Goal: Register for event/course

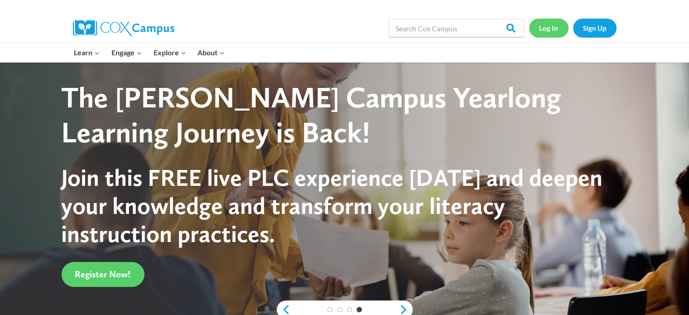
click at [553, 30] on link "Log In" at bounding box center [548, 28] width 39 height 19
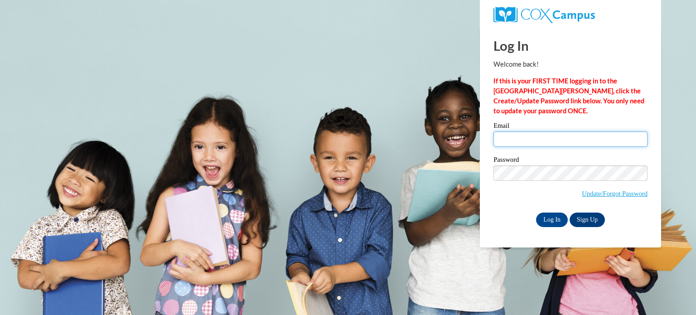
click at [531, 140] on input "Email" at bounding box center [570, 138] width 154 height 15
type input "mtiegs@kusd.edu"
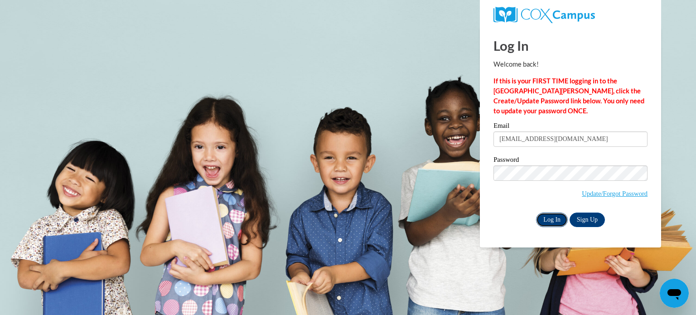
click at [548, 222] on input "Log In" at bounding box center [552, 219] width 32 height 14
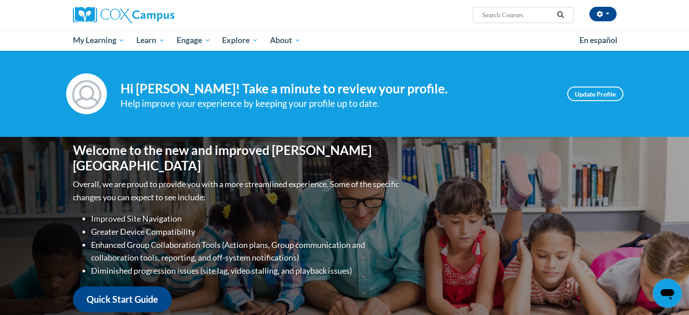
click at [516, 14] on input "Search..." at bounding box center [517, 15] width 72 height 11
type input "vocabulary"
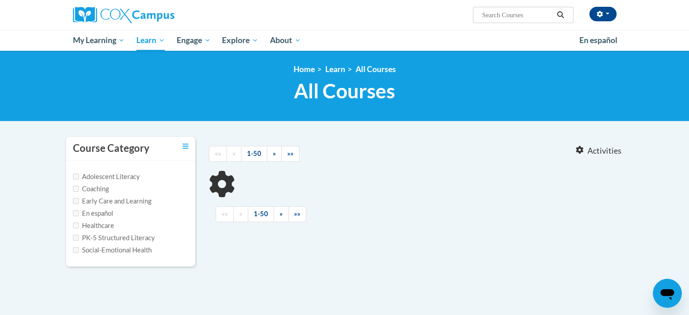
type input "vocabulary"
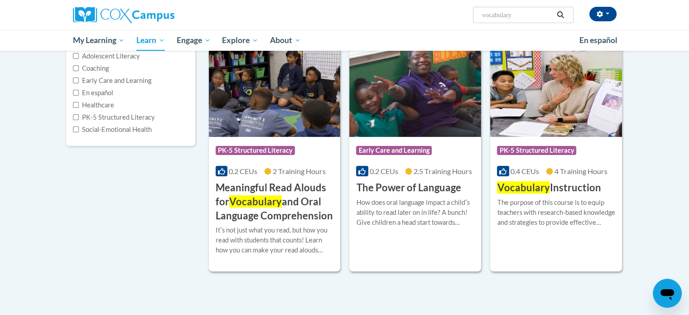
scroll to position [121, 0]
click at [554, 139] on div "Course Category: PK-5 Structured Literacy 0.4 CEUs 4 Training Hours COURSE Voca…" at bounding box center [556, 165] width 132 height 58
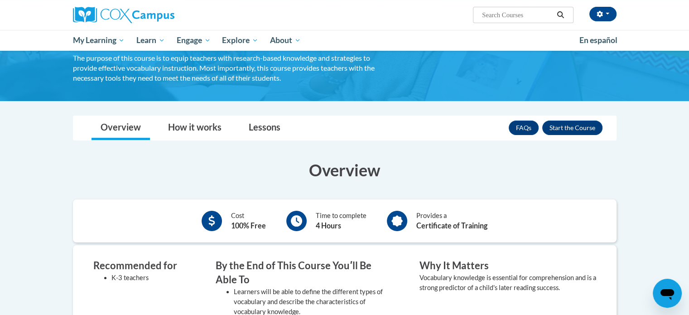
scroll to position [65, 0]
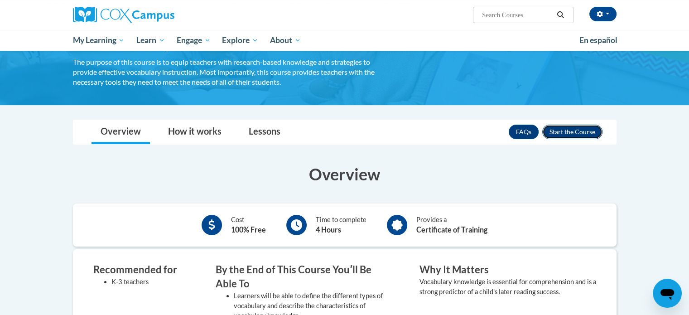
drag, startPoint x: 567, startPoint y: 128, endPoint x: 581, endPoint y: 136, distance: 16.2
click at [581, 136] on button "Enroll" at bounding box center [572, 132] width 60 height 14
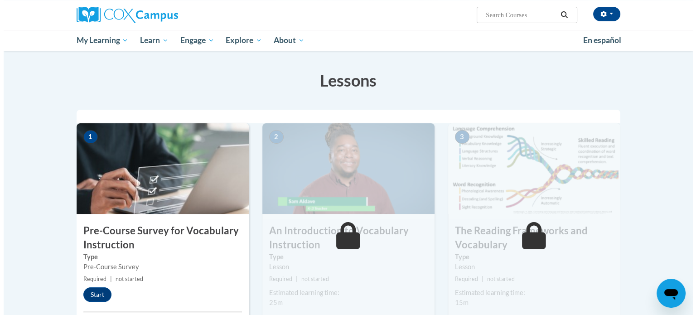
scroll to position [138, 0]
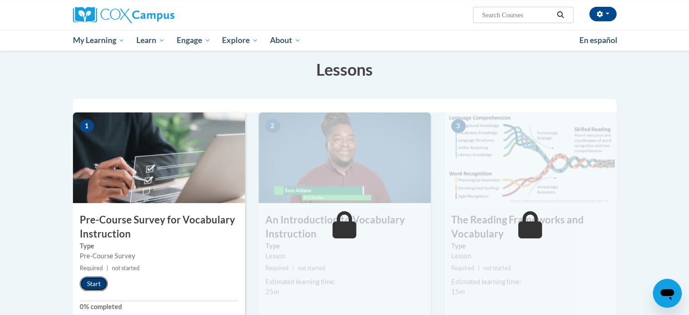
click at [92, 280] on button "Start" at bounding box center [94, 283] width 28 height 14
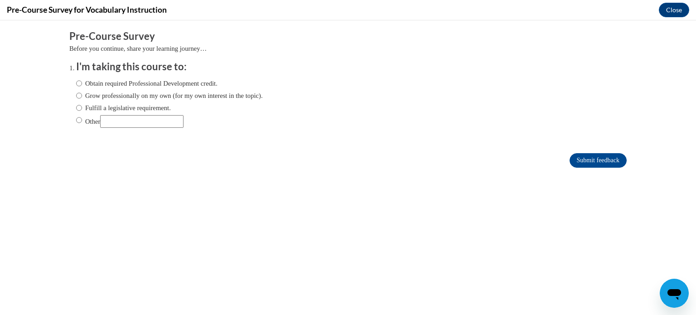
scroll to position [0, 0]
click at [151, 81] on label "Obtain required Professional Development credit." at bounding box center [146, 83] width 141 height 10
click at [82, 81] on input "Obtain required Professional Development credit." at bounding box center [79, 83] width 6 height 10
radio input "true"
click at [574, 163] on input "Submit feedback" at bounding box center [597, 160] width 57 height 14
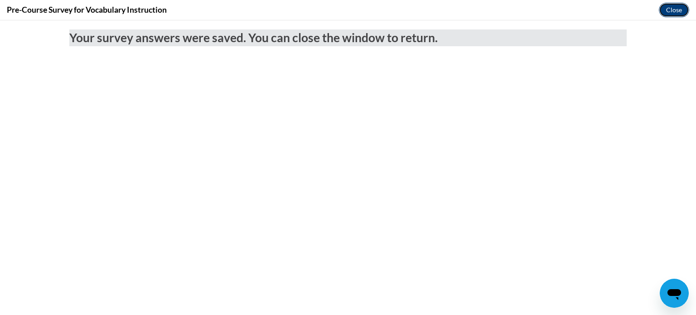
click at [674, 11] on button "Close" at bounding box center [674, 10] width 30 height 14
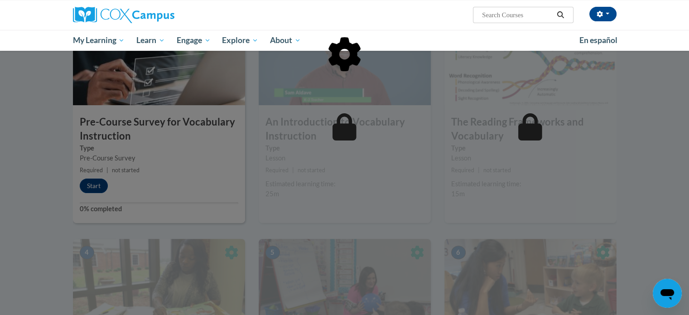
scroll to position [233, 0]
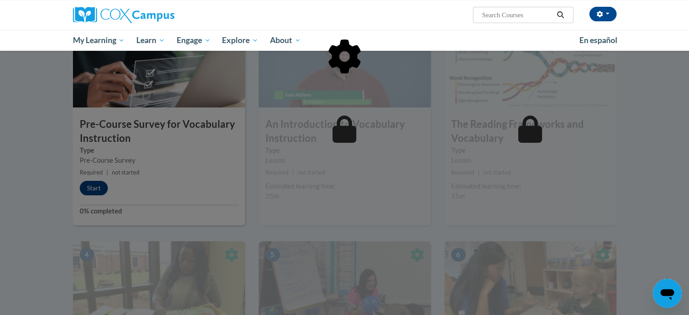
click at [263, 153] on div at bounding box center [344, 103] width 543 height 172
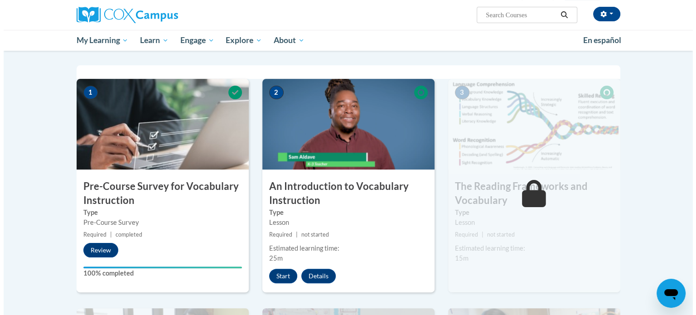
scroll to position [172, 0]
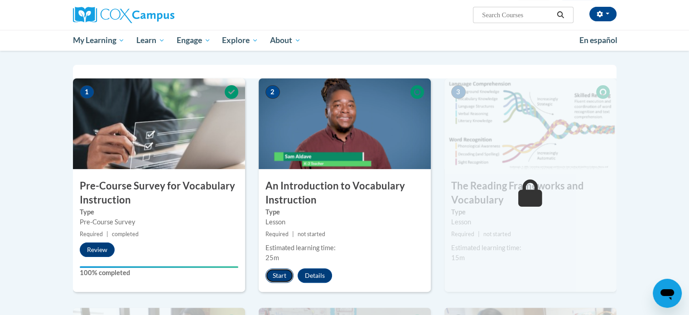
click at [272, 275] on button "Start" at bounding box center [279, 275] width 28 height 14
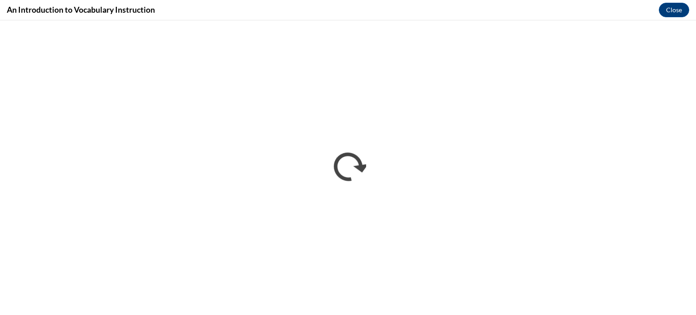
scroll to position [0, 0]
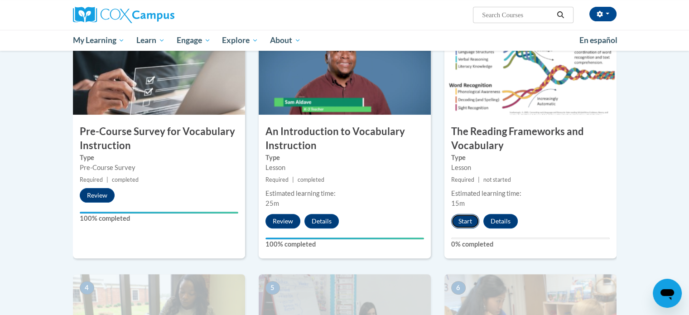
click at [466, 224] on button "Start" at bounding box center [465, 221] width 28 height 14
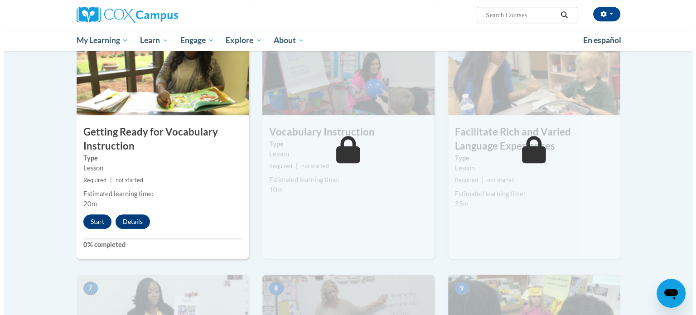
scroll to position [476, 0]
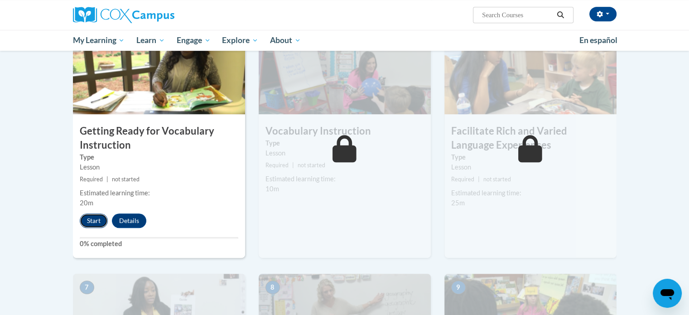
click at [82, 219] on button "Start" at bounding box center [94, 220] width 28 height 14
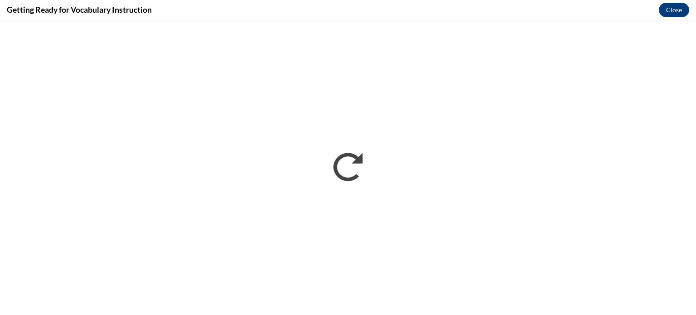
scroll to position [0, 0]
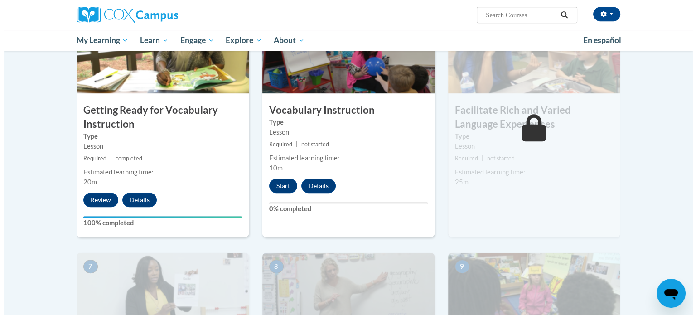
scroll to position [498, 0]
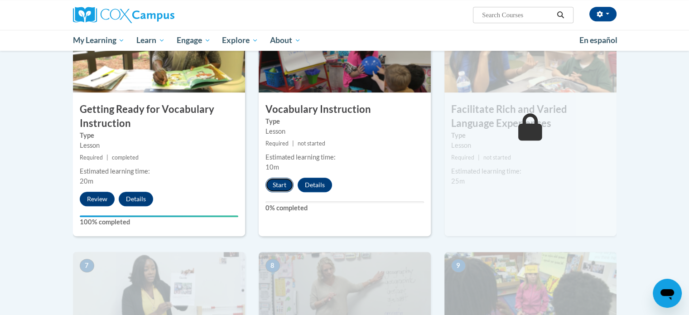
click at [273, 182] on button "Start" at bounding box center [279, 185] width 28 height 14
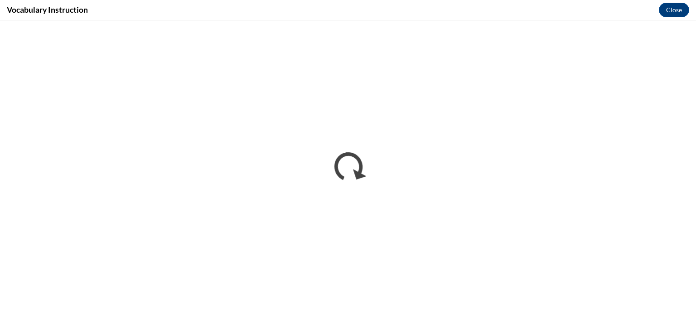
scroll to position [0, 0]
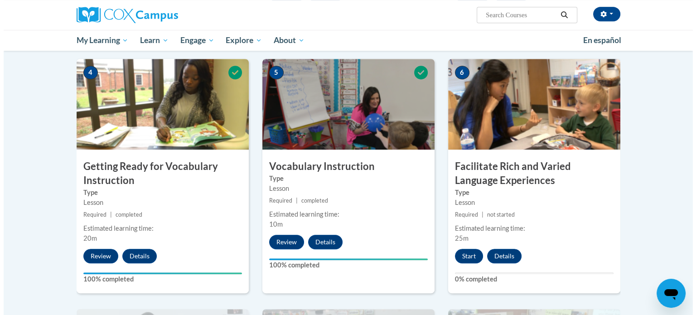
scroll to position [440, 0]
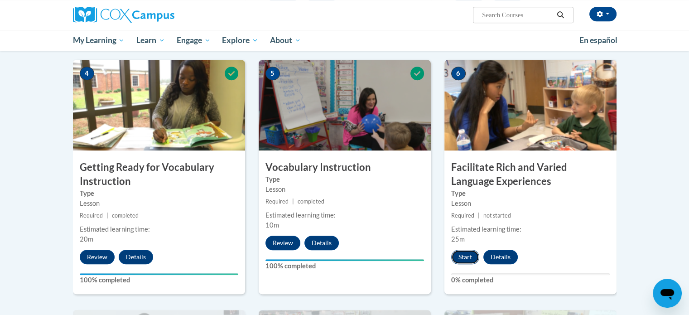
click at [463, 254] on button "Start" at bounding box center [465, 257] width 28 height 14
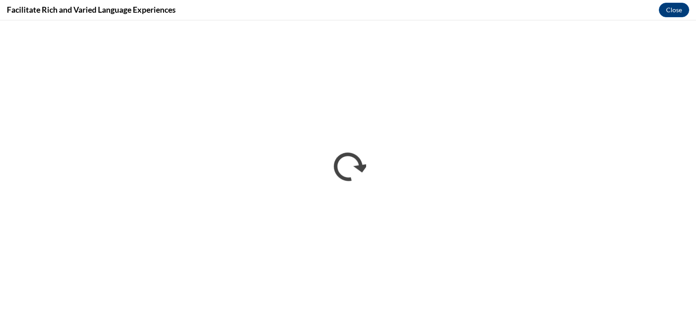
scroll to position [0, 0]
